Goal: Use online tool/utility: Utilize a website feature to perform a specific function

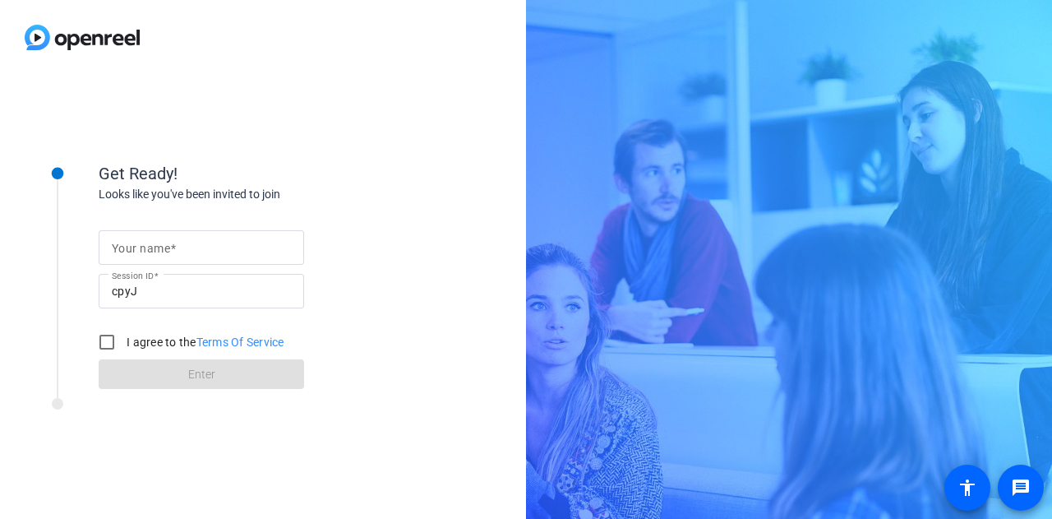
click at [179, 241] on input "Your name" at bounding box center [201, 248] width 179 height 20
type input "[PERSON_NAME]"
click at [109, 346] on input "I agree to the Terms Of Service" at bounding box center [106, 341] width 33 height 33
checkbox input "true"
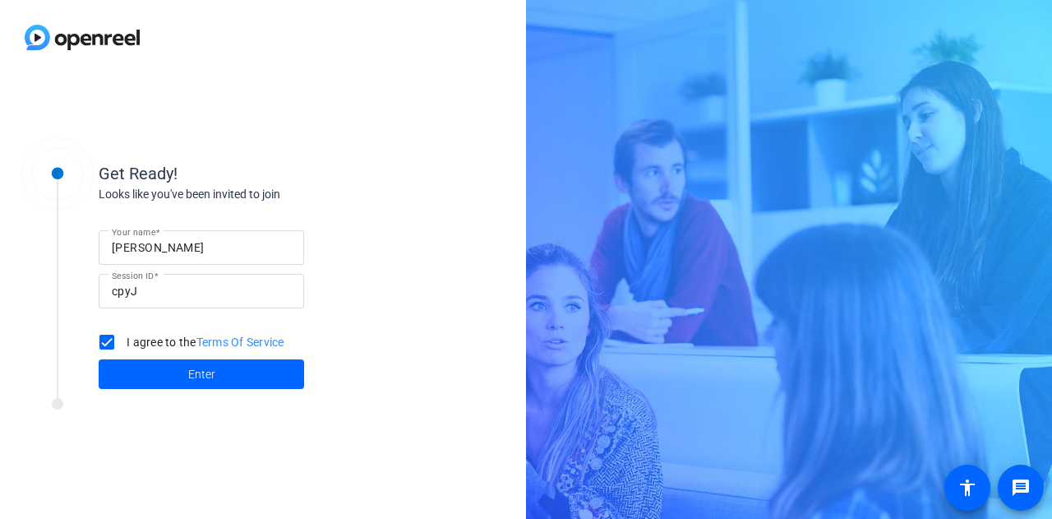
click at [143, 365] on span at bounding box center [201, 373] width 205 height 39
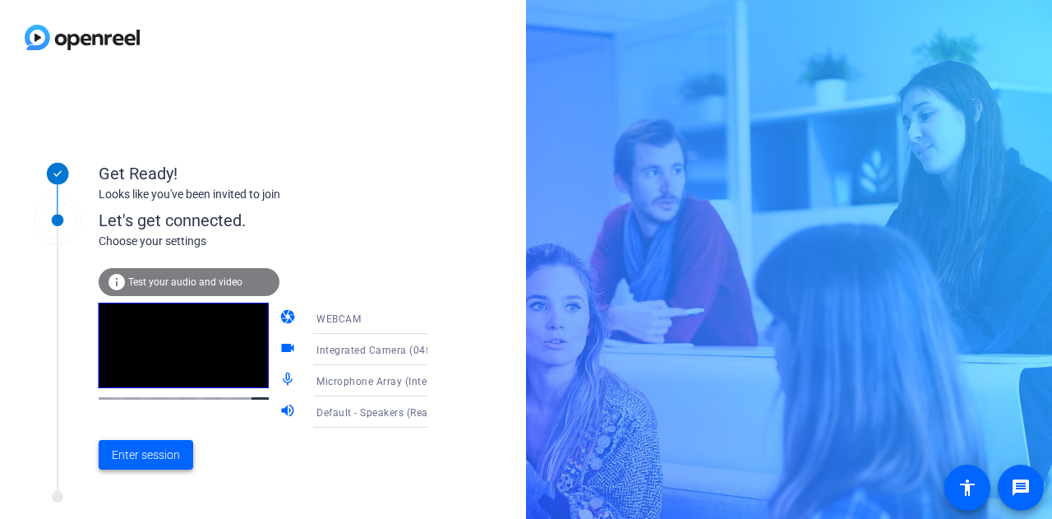
click at [179, 459] on span "Enter session" at bounding box center [146, 454] width 68 height 17
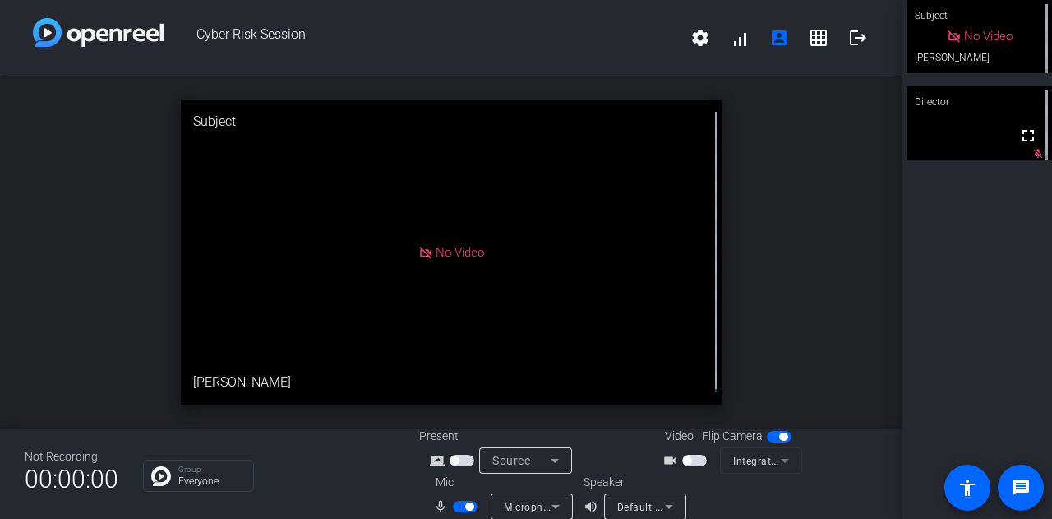
click at [456, 464] on span "button" at bounding box center [462, 461] width 25 height 12
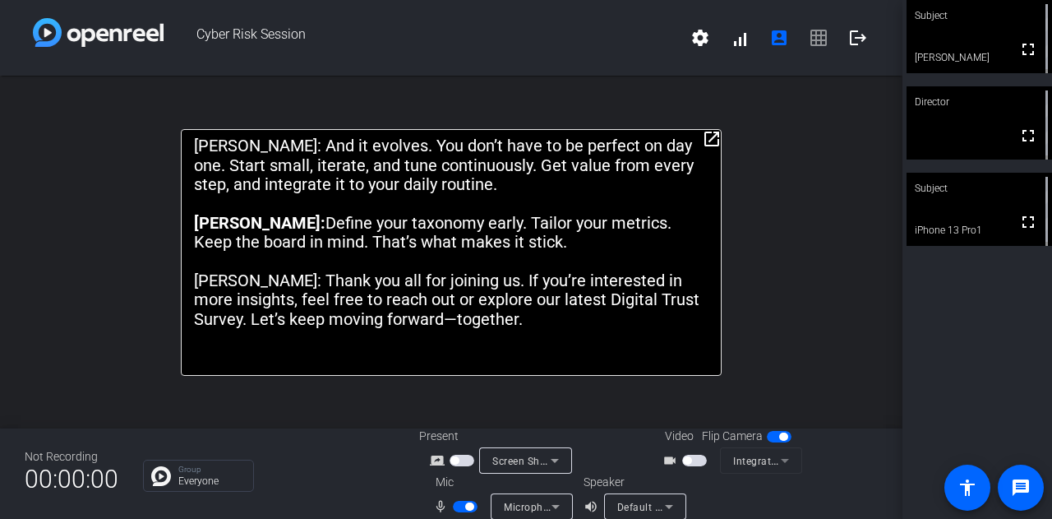
click at [459, 510] on span "button" at bounding box center [465, 507] width 25 height 12
click at [457, 505] on span "button" at bounding box center [458, 506] width 8 height 8
click at [455, 502] on span "button" at bounding box center [465, 507] width 25 height 12
click at [465, 506] on span "button" at bounding box center [465, 507] width 25 height 12
click at [465, 502] on span "button" at bounding box center [469, 506] width 8 height 8
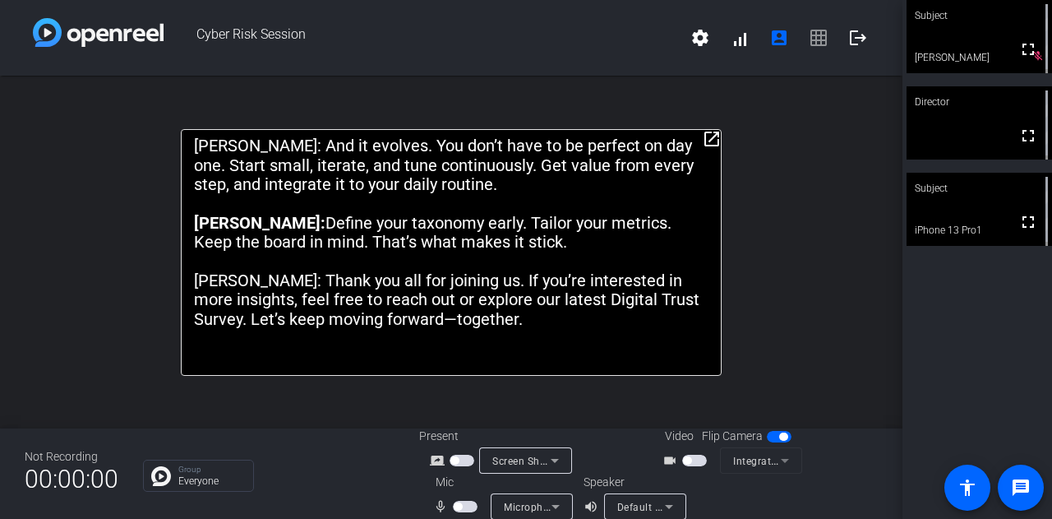
click at [459, 505] on span "button" at bounding box center [465, 507] width 25 height 12
